Goal: Task Accomplishment & Management: Manage account settings

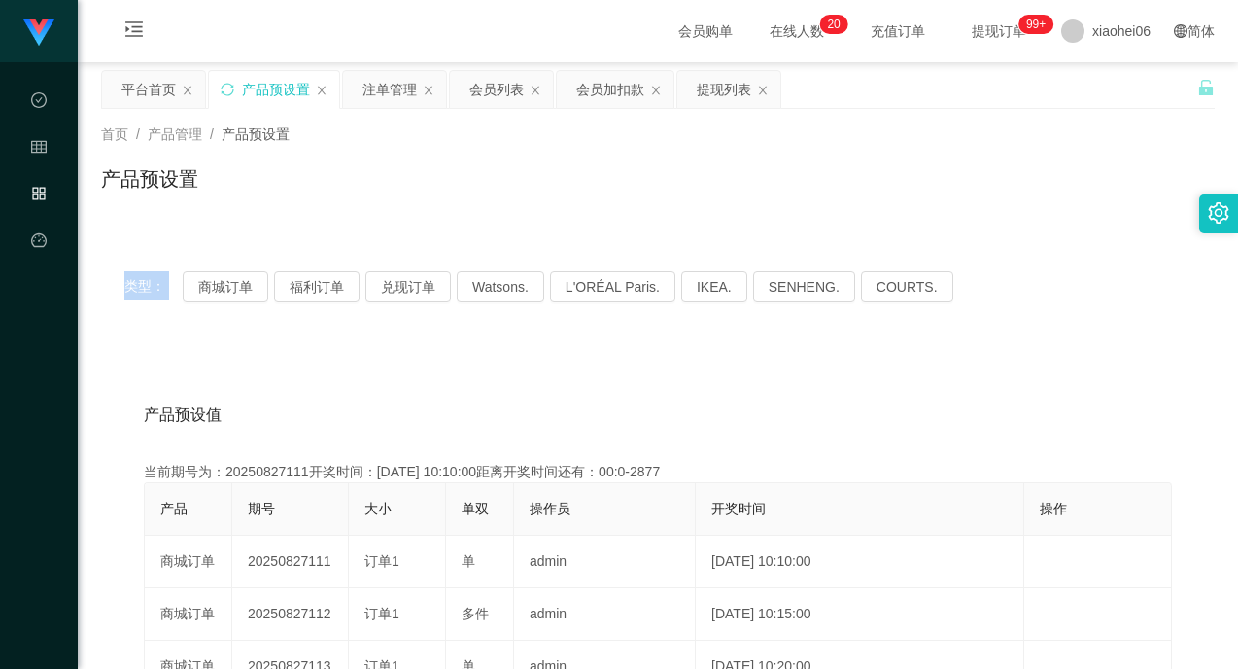
drag, startPoint x: 370, startPoint y: 225, endPoint x: 308, endPoint y: 234, distance: 62.8
click at [366, 224] on div "首页 / 产品管理 / 产品预设置 / 产品预设置 类型： 商城订单 福利订单 兑现订单 Watsons. L'ORÉAL Paris. IKEA. [GEO…" at bounding box center [658, 627] width 1114 height 1037
click at [223, 86] on icon "图标: sync" at bounding box center [228, 90] width 14 height 14
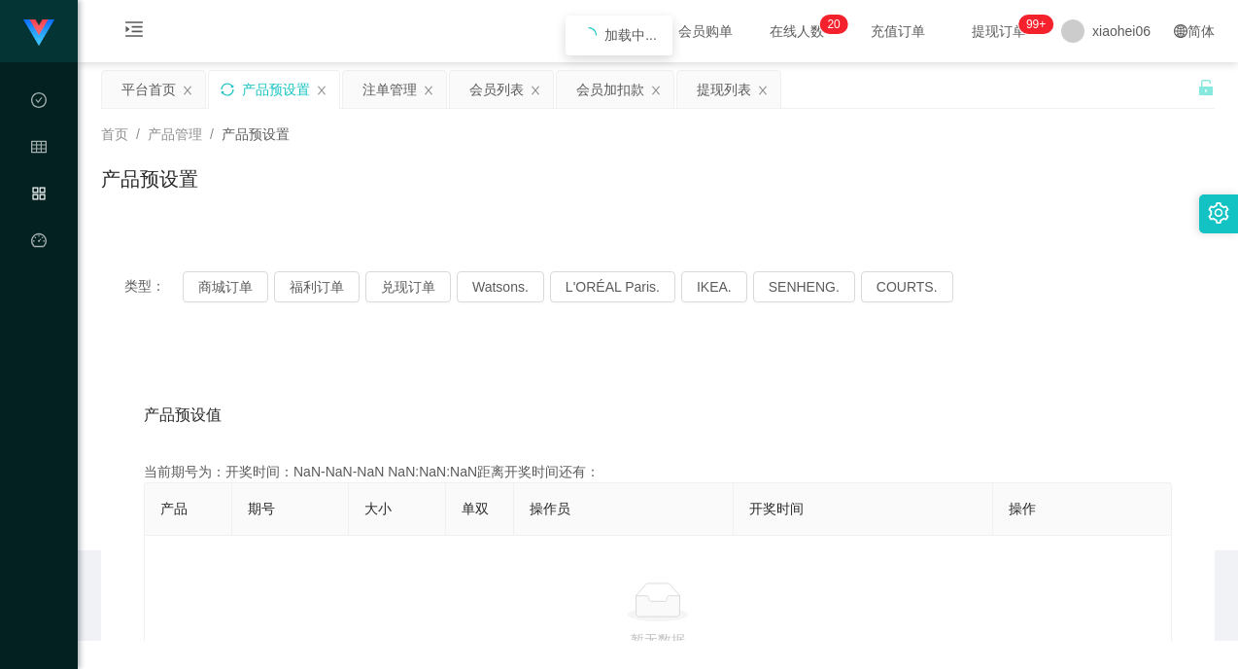
click at [470, 190] on div "产品预设置" at bounding box center [658, 186] width 1114 height 45
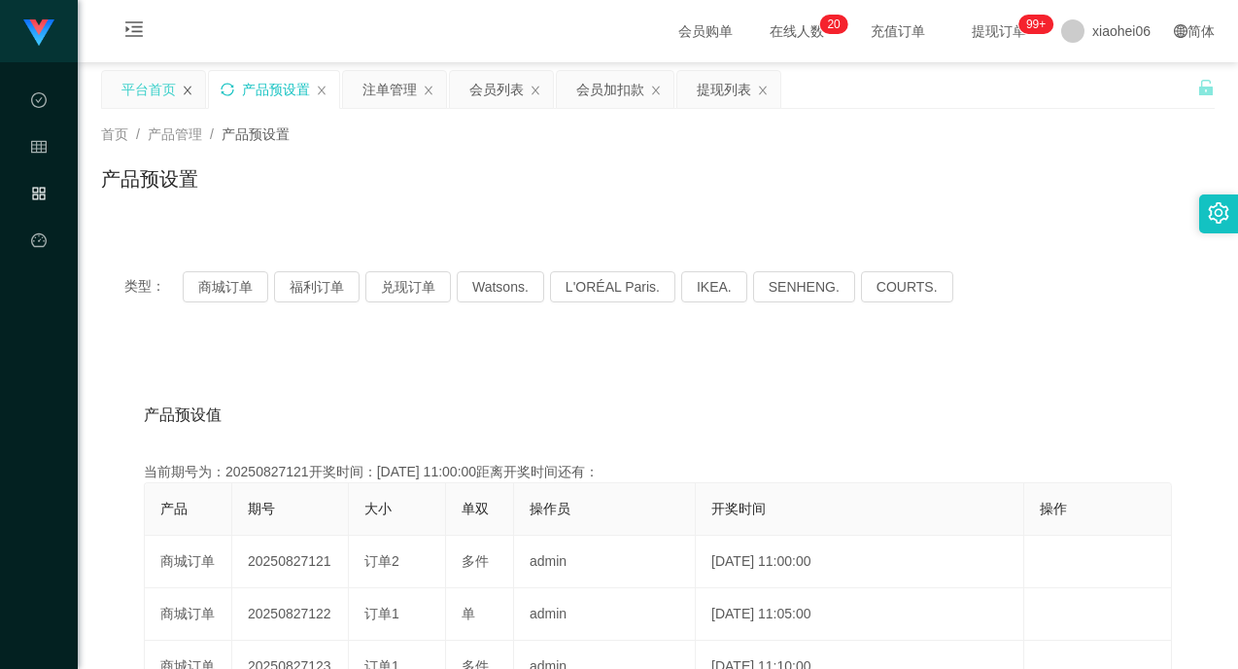
click at [187, 91] on icon "图标: close" at bounding box center [188, 90] width 8 height 9
click at [455, 190] on div "产品预设置" at bounding box center [658, 186] width 1114 height 45
drag, startPoint x: 231, startPoint y: 292, endPoint x: 259, endPoint y: 286, distance: 27.8
click at [233, 292] on button "商城订单" at bounding box center [226, 286] width 86 height 31
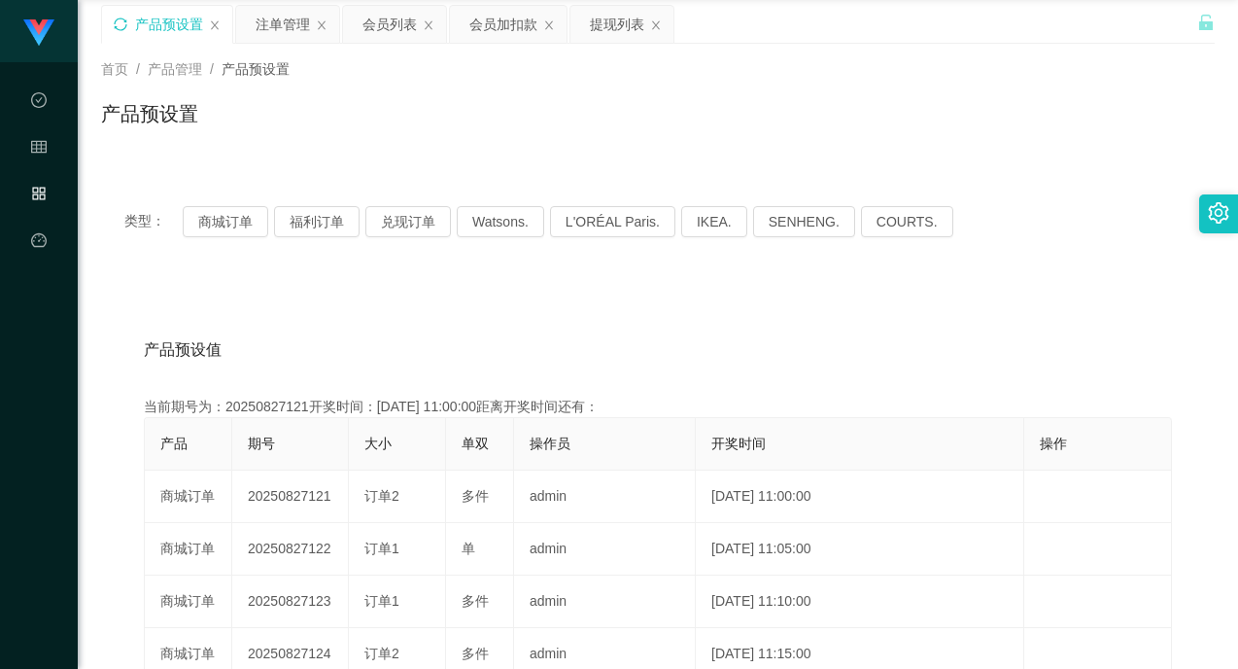
scroll to position [194, 0]
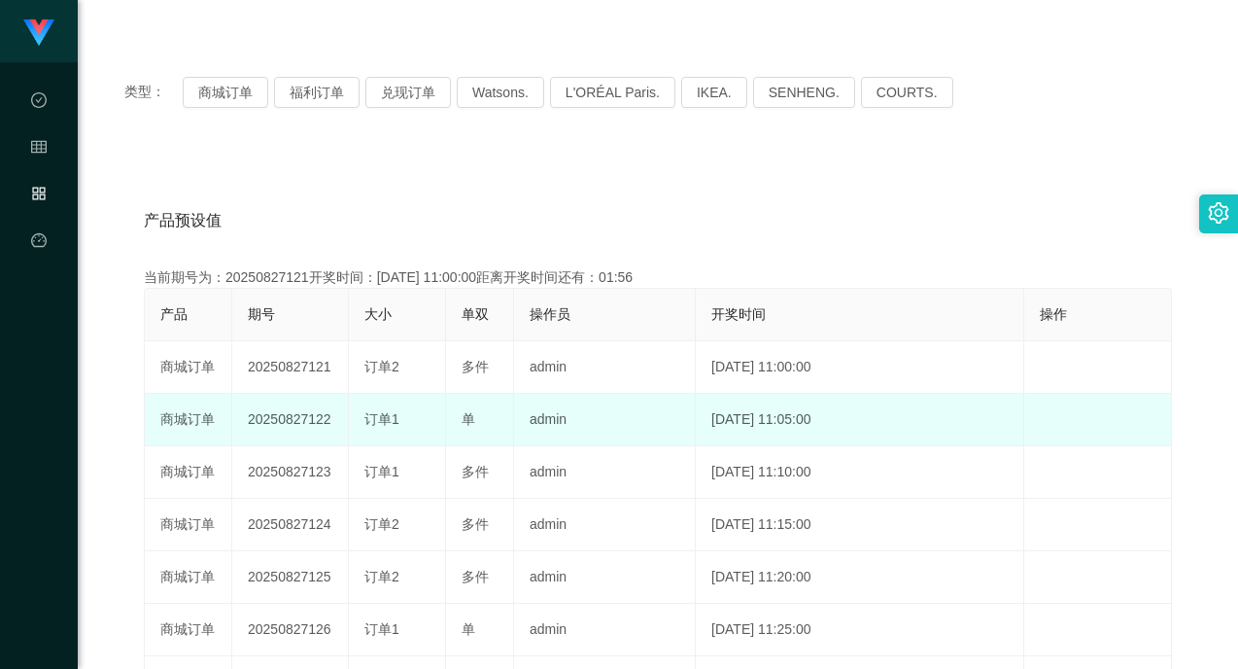
click at [302, 404] on td "20250827122" at bounding box center [290, 420] width 117 height 52
copy td "20250827122"
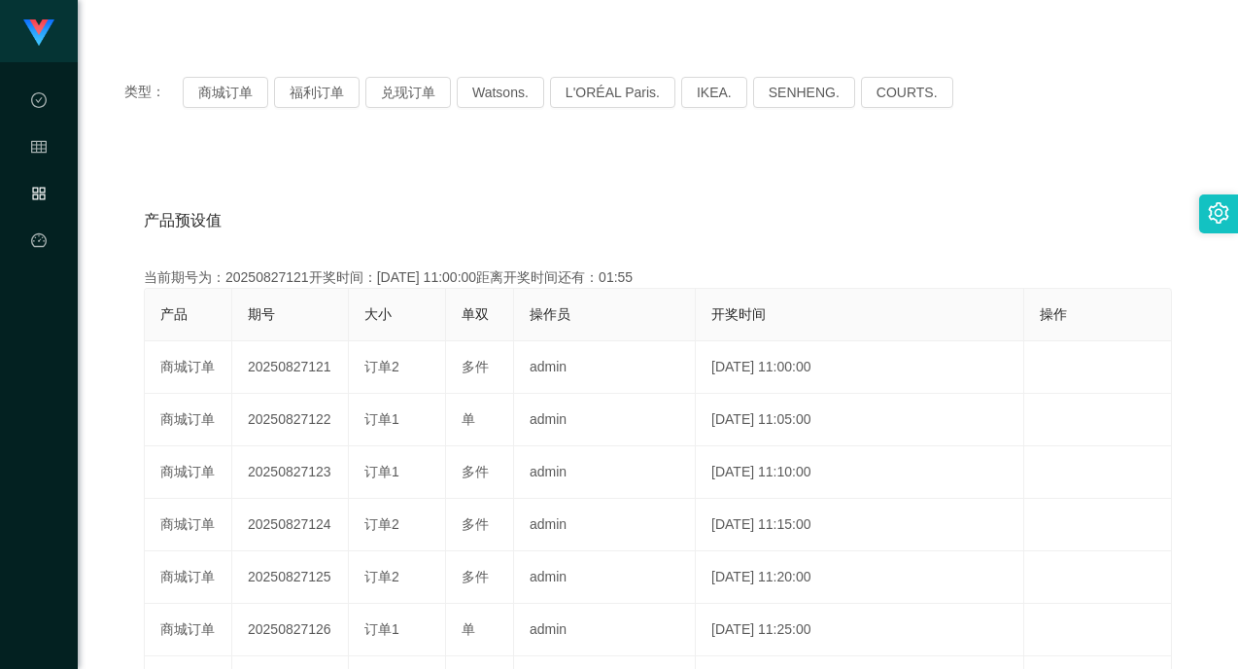
click at [902, 194] on div "产品预设值 添加期号" at bounding box center [658, 220] width 1028 height 54
click at [434, 172] on div "产品预设值 添加期号 当前期号为：20250827121开奖时间：[DATE] 11:00:00距离开奖时间还有：00:22 产品 期号 大小 单双 操作员 …" at bounding box center [658, 551] width 1114 height 801
click at [439, 204] on div "产品预设值 添加期号" at bounding box center [658, 220] width 1028 height 54
drag, startPoint x: 803, startPoint y: 203, endPoint x: 855, endPoint y: 192, distance: 53.6
click at [804, 203] on div "产品预设值 添加期号" at bounding box center [658, 220] width 1028 height 54
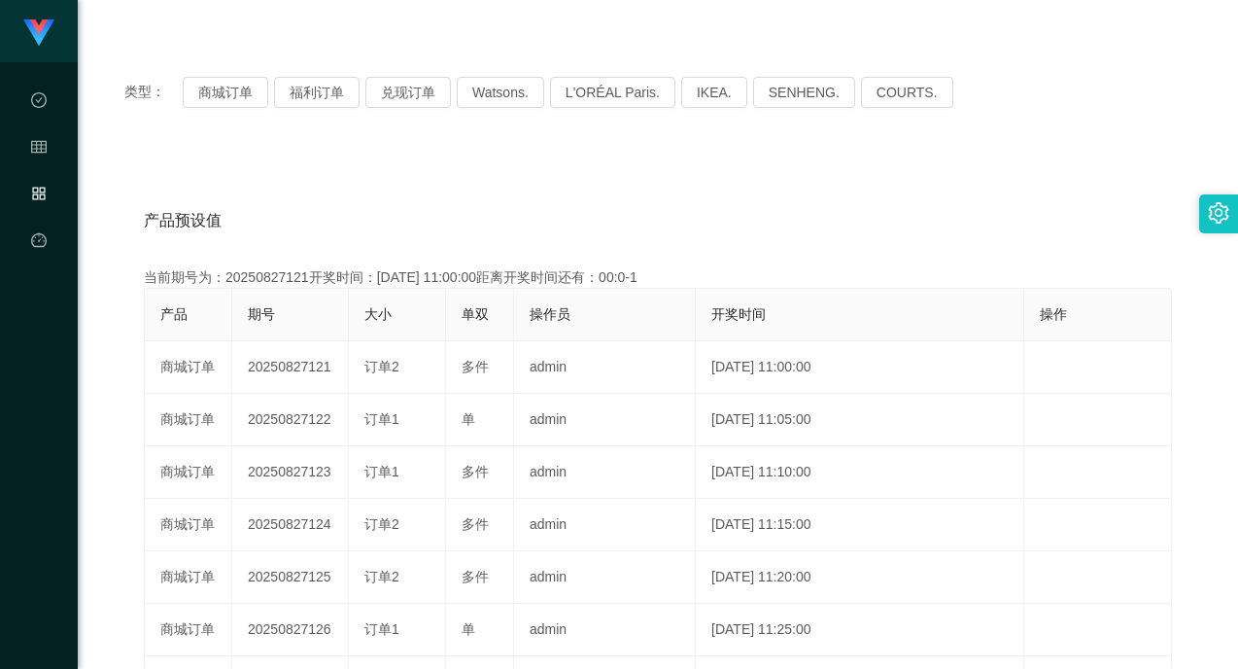
click at [739, 207] on div "产品预设值 添加期号" at bounding box center [658, 220] width 1028 height 54
click at [579, 166] on div "产品预设值 添加期号 当前期号为：20250827121开奖时间：[DATE] 11:00:00距离开奖时间还有：00:0-23 产品 期号 大小 单双 操作…" at bounding box center [658, 551] width 1114 height 801
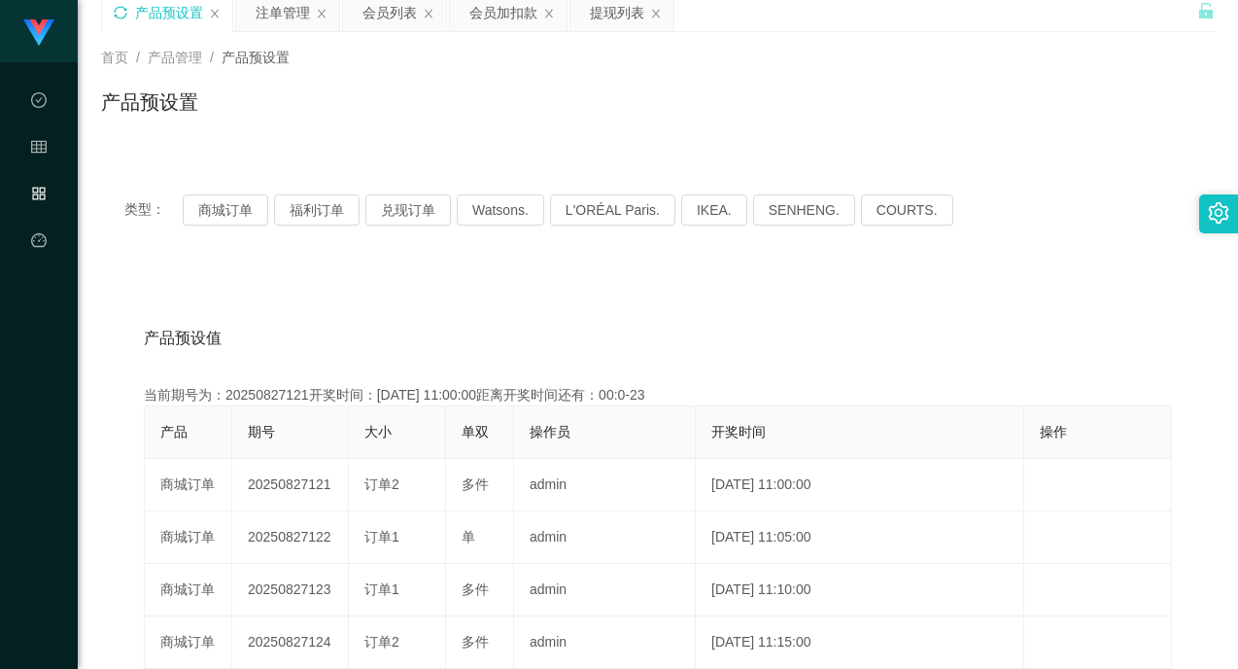
scroll to position [0, 0]
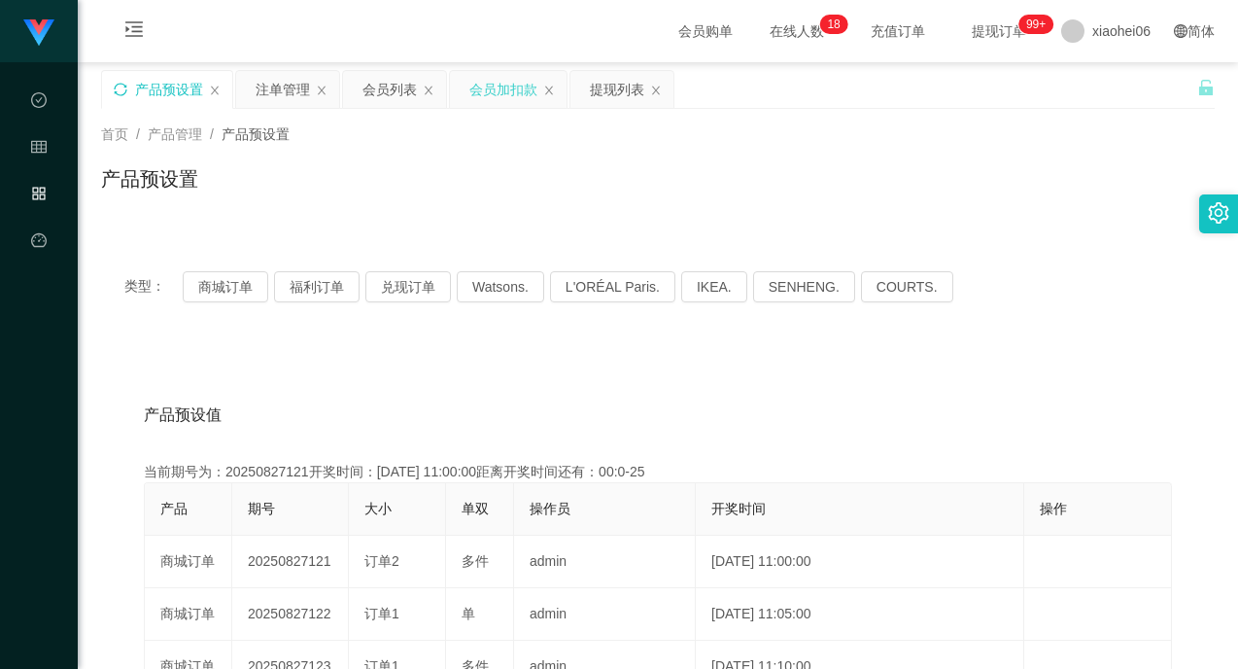
click at [493, 89] on div "会员加扣款" at bounding box center [503, 89] width 68 height 37
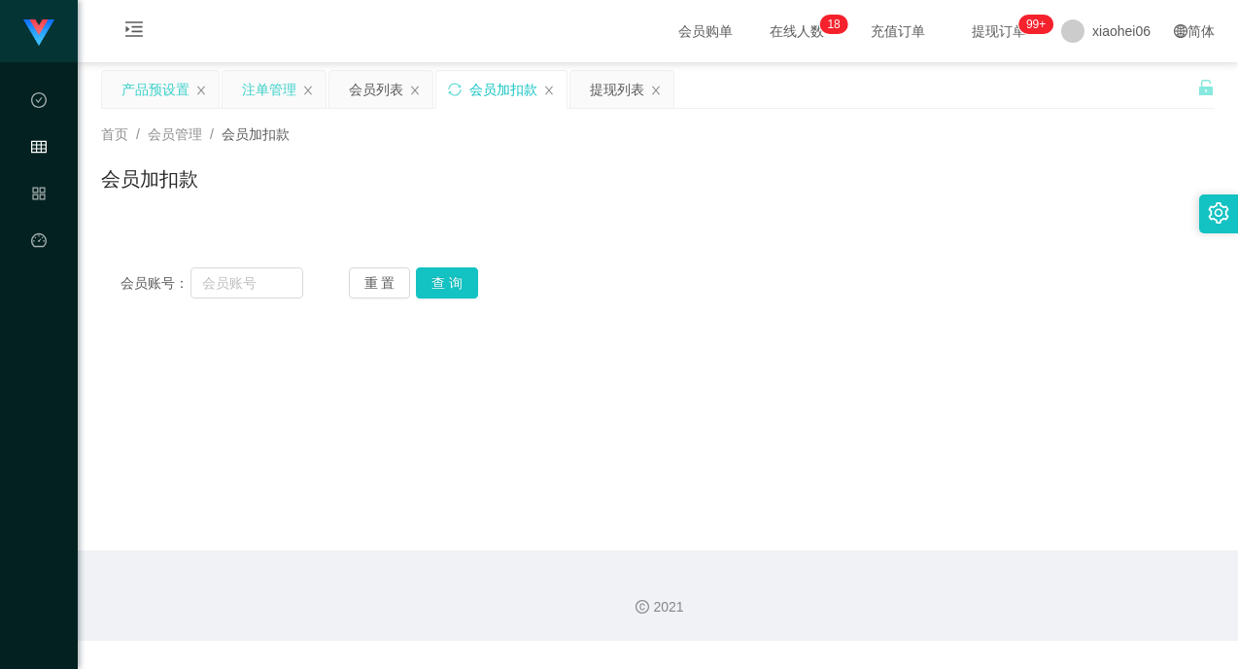
click at [273, 92] on div "注单管理" at bounding box center [269, 89] width 54 height 37
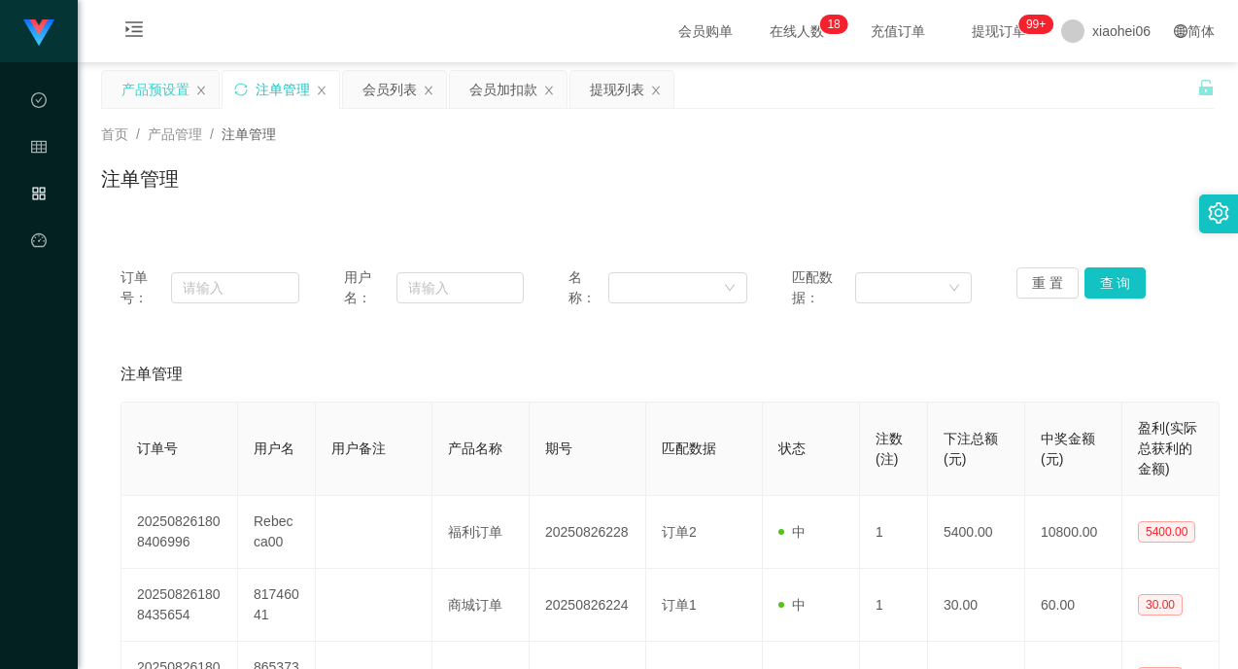
drag, startPoint x: 822, startPoint y: 170, endPoint x: 886, endPoint y: 202, distance: 71.7
click at [829, 175] on div "注单管理" at bounding box center [658, 186] width 1114 height 45
click at [1028, 279] on button "重 置" at bounding box center [1048, 282] width 62 height 31
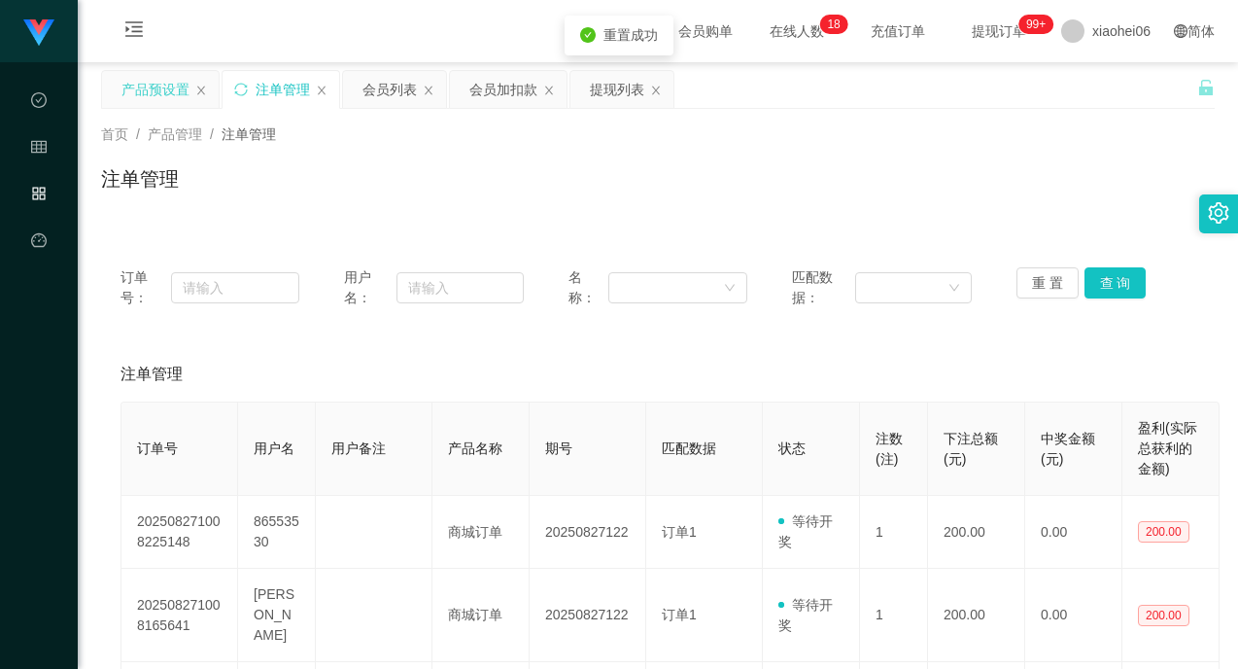
click at [1025, 202] on div "注单管理" at bounding box center [658, 186] width 1114 height 45
click at [941, 321] on div "订单号： 用户名： 名称： 匹配数据： 重 置 查 询" at bounding box center [658, 288] width 1114 height 80
click at [1098, 285] on button "查 询" at bounding box center [1116, 282] width 62 height 31
drag, startPoint x: 1052, startPoint y: 347, endPoint x: 1033, endPoint y: 297, distance: 52.9
click at [1052, 347] on div "注单管理" at bounding box center [658, 374] width 1075 height 54
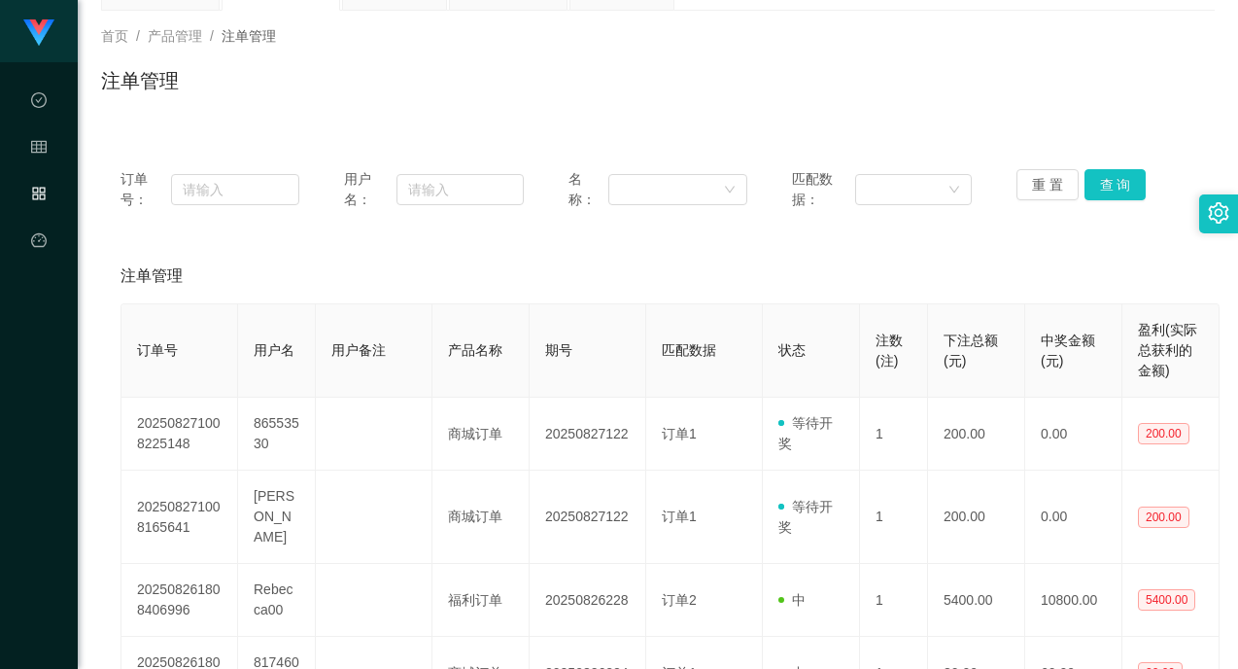
scroll to position [97, 0]
click at [1126, 178] on button "查 询" at bounding box center [1116, 185] width 62 height 31
click at [1121, 178] on button "查 询" at bounding box center [1116, 185] width 62 height 31
click at [1121, 178] on div "重 置 查 询" at bounding box center [1106, 190] width 179 height 41
click at [1056, 104] on div "注单管理" at bounding box center [658, 89] width 1114 height 45
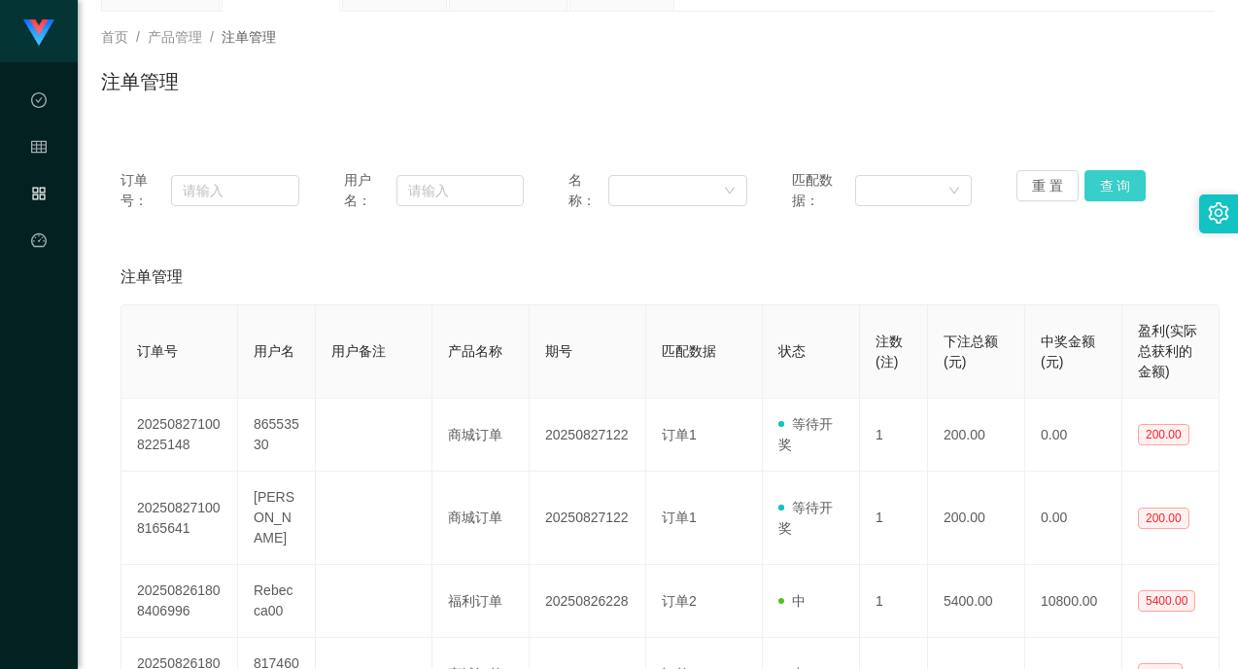
click at [1110, 175] on button "查 询" at bounding box center [1116, 185] width 62 height 31
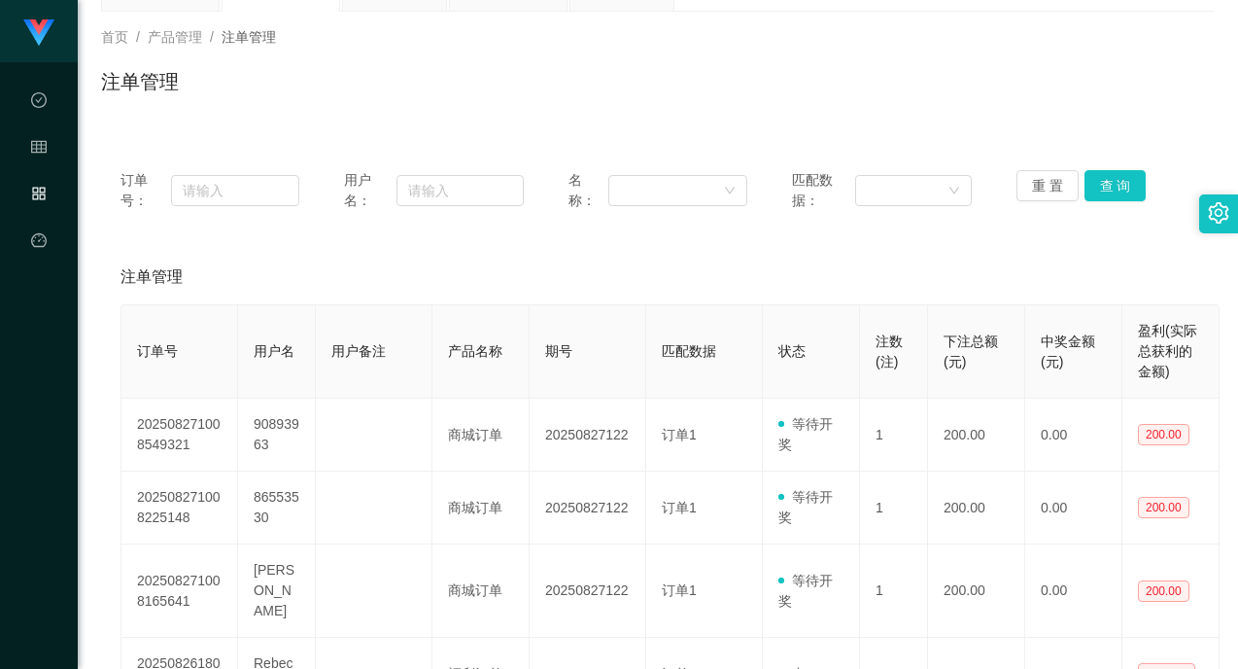
click at [1042, 257] on div "注单管理" at bounding box center [658, 277] width 1075 height 54
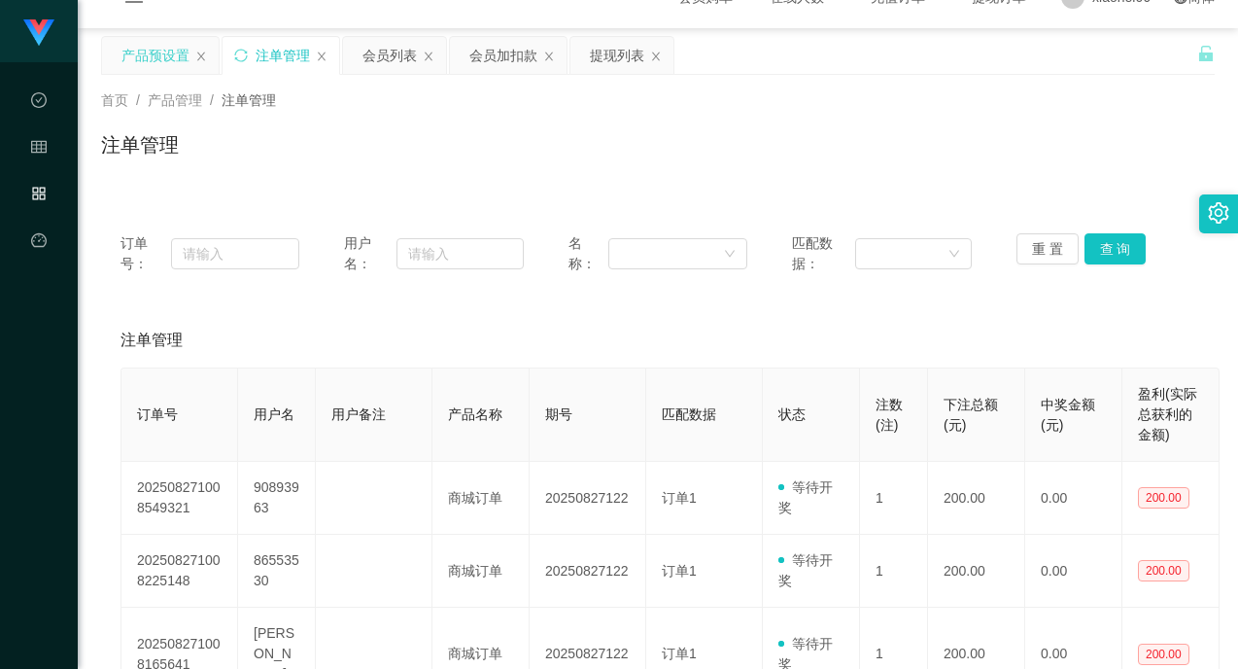
scroll to position [0, 0]
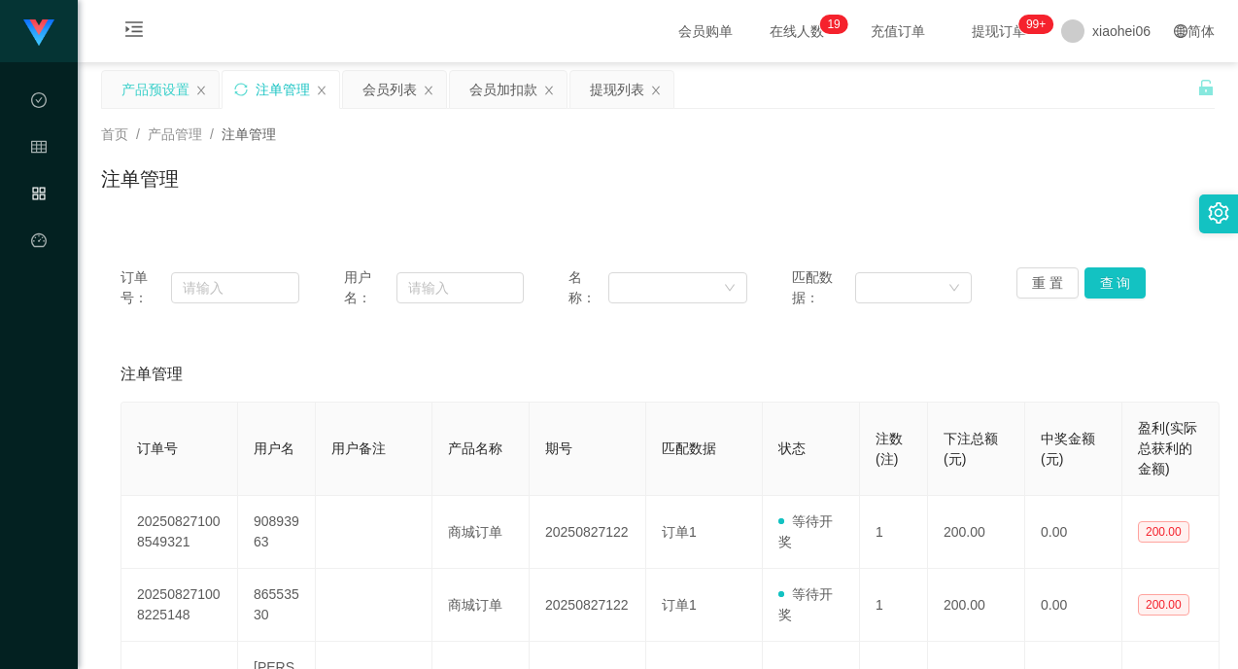
click at [150, 89] on div "产品预设置" at bounding box center [155, 89] width 68 height 37
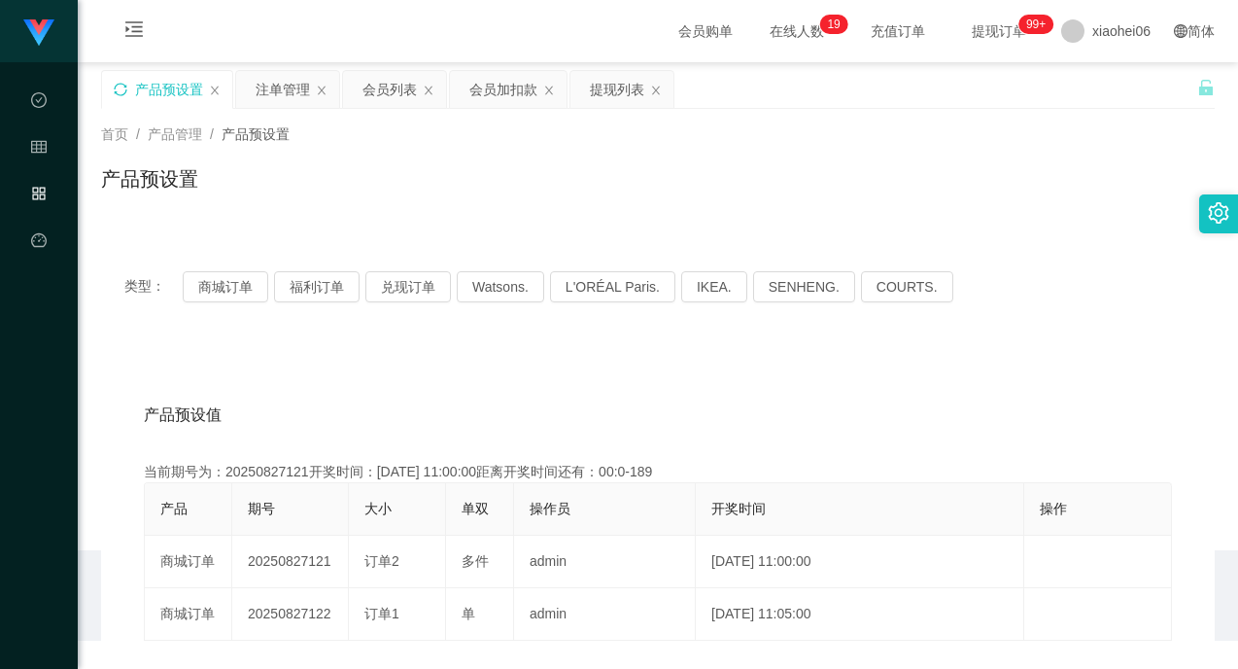
click at [480, 182] on div "产品预设置" at bounding box center [658, 186] width 1114 height 45
drag, startPoint x: 872, startPoint y: 170, endPoint x: 902, endPoint y: 172, distance: 30.2
click at [877, 171] on div "产品预设置" at bounding box center [658, 186] width 1114 height 45
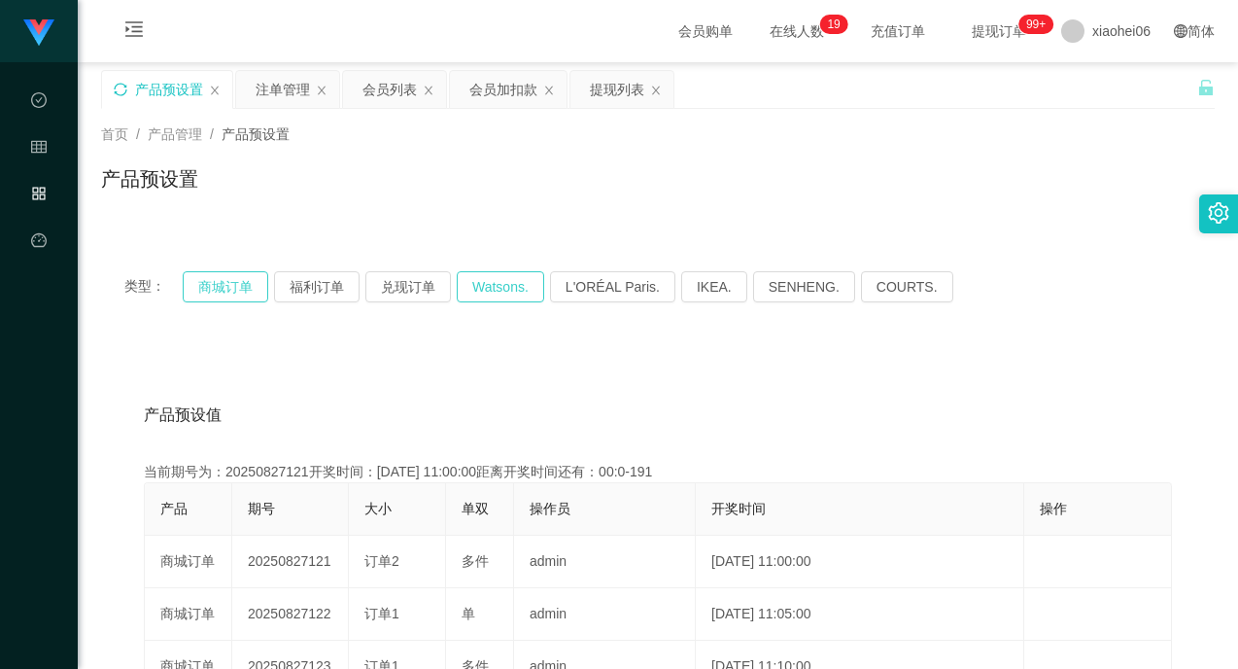
drag, startPoint x: 232, startPoint y: 276, endPoint x: 496, endPoint y: 297, distance: 264.2
click at [232, 278] on button "商城订单" at bounding box center [226, 286] width 86 height 31
click at [765, 173] on div "产品预设置" at bounding box center [658, 186] width 1114 height 45
drag, startPoint x: 970, startPoint y: 191, endPoint x: 1045, endPoint y: 125, distance: 99.8
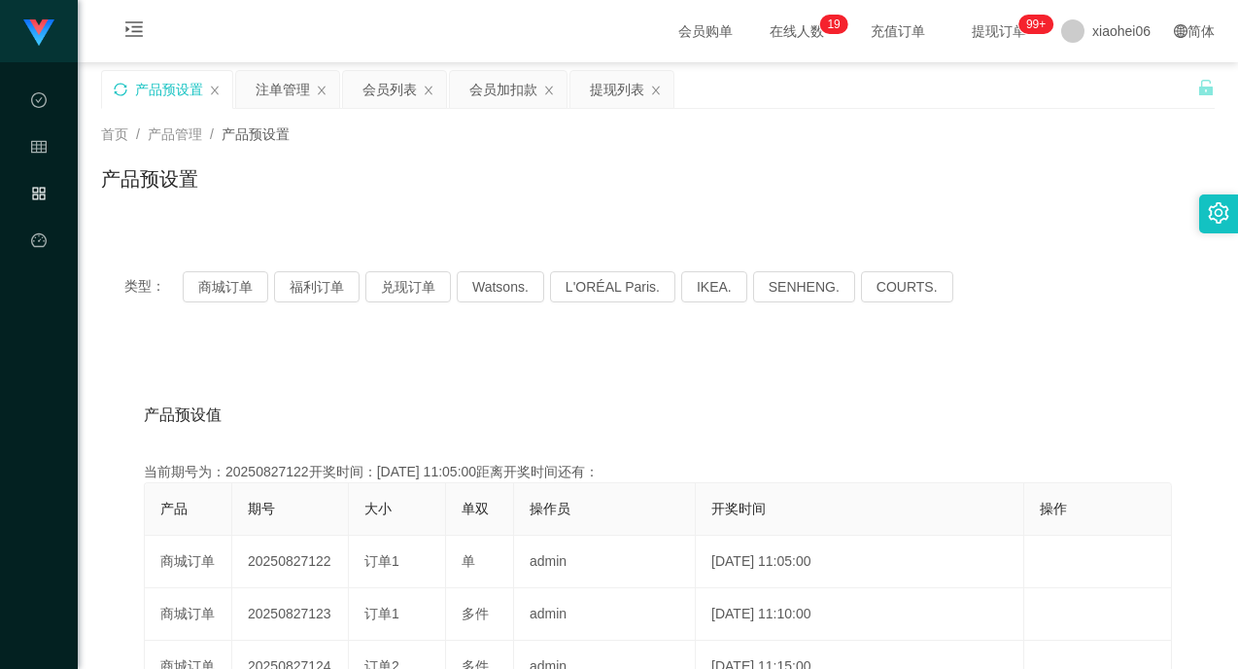
click at [971, 192] on div "产品预设置" at bounding box center [658, 186] width 1114 height 45
drag, startPoint x: 849, startPoint y: 401, endPoint x: 909, endPoint y: 286, distance: 130.0
click at [850, 403] on div "产品预设值 添加期号" at bounding box center [658, 415] width 1028 height 54
drag, startPoint x: 1004, startPoint y: 160, endPoint x: 1060, endPoint y: 120, distance: 69.6
click at [1005, 160] on div "首页 / 产品管理 / 产品预设置 / 产品预设置" at bounding box center [658, 166] width 1114 height 85
